Goal: Information Seeking & Learning: Learn about a topic

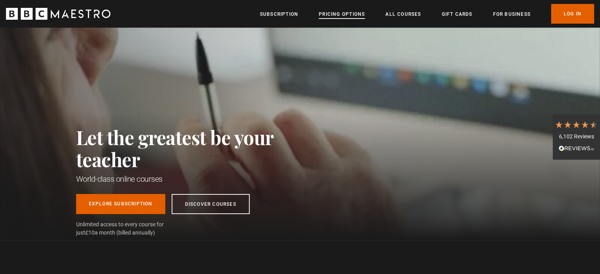
click at [332, 18] on link "Pricing Options" at bounding box center [342, 14] width 46 height 8
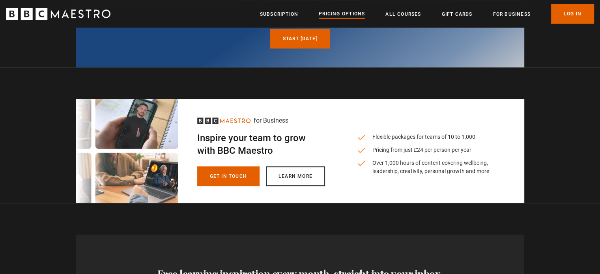
scroll to position [363, 0]
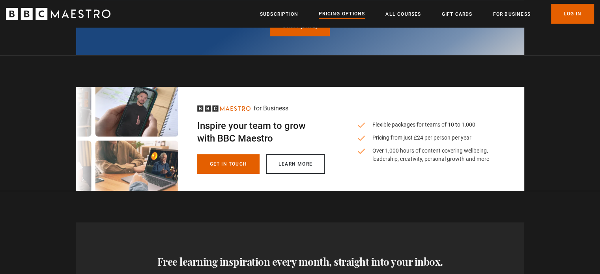
click at [332, 18] on link "Pricing Options" at bounding box center [342, 14] width 46 height 9
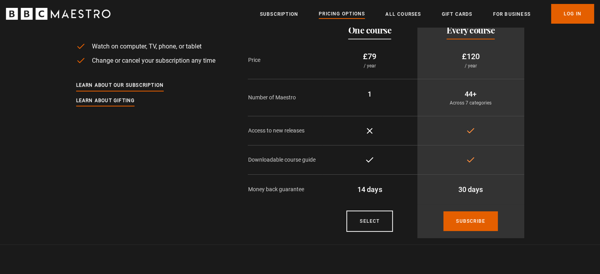
scroll to position [47, 0]
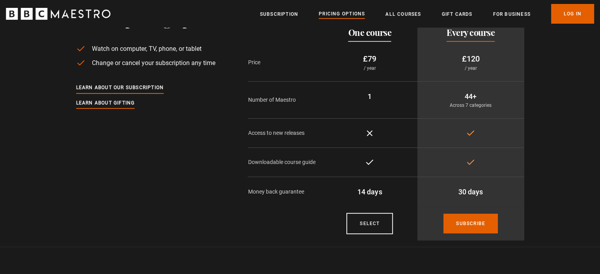
click at [565, 88] on section "Annual pricing options Watch on computer, TV, phone, or tablet Change or cancel…" at bounding box center [300, 113] width 600 height 267
click at [391, 12] on link "All Courses" at bounding box center [403, 14] width 36 height 8
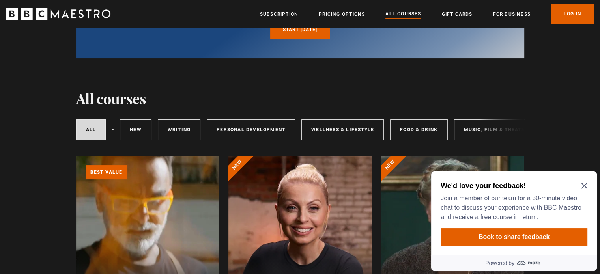
scroll to position [126, 0]
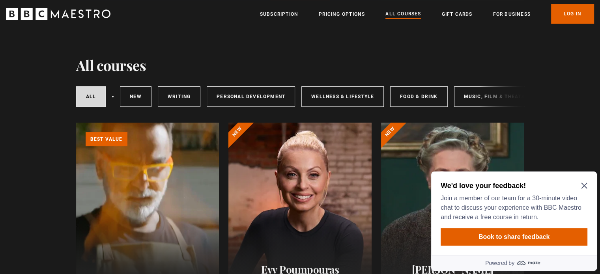
click at [586, 185] on icon "Close Maze Prompt" at bounding box center [584, 186] width 6 height 6
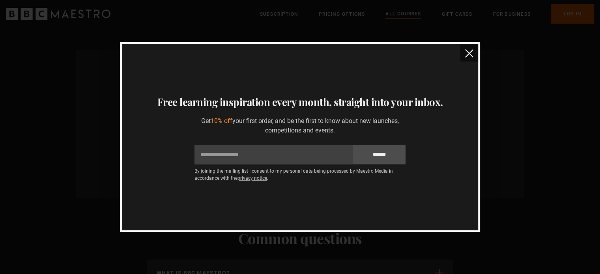
scroll to position [0, 0]
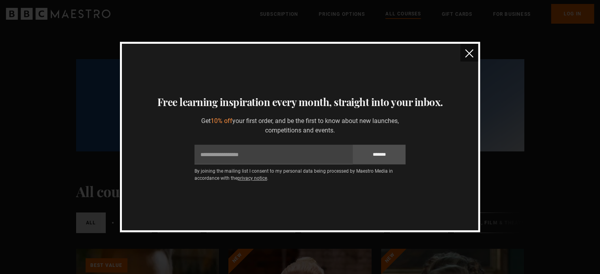
click at [466, 53] on img "close" at bounding box center [469, 53] width 8 height 8
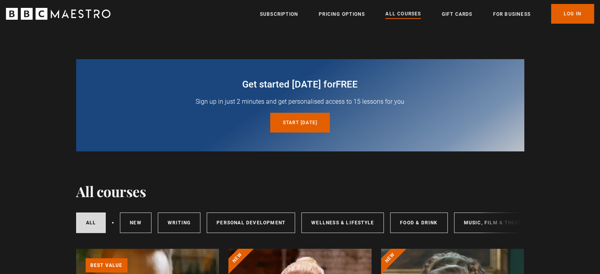
scroll to position [16, 0]
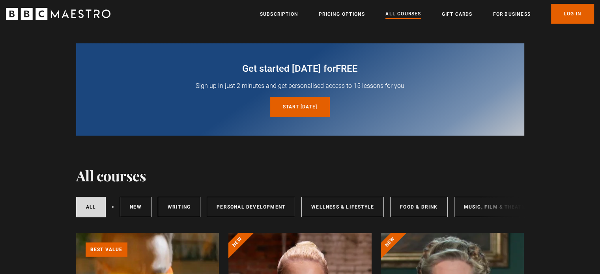
click at [499, 220] on div "All courses New courses Writing Personal Development Wellness & Lifestyle Food …" at bounding box center [300, 207] width 448 height 27
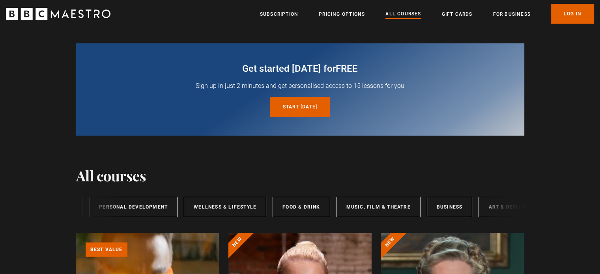
scroll to position [0, 129]
